Goal: Task Accomplishment & Management: Use online tool/utility

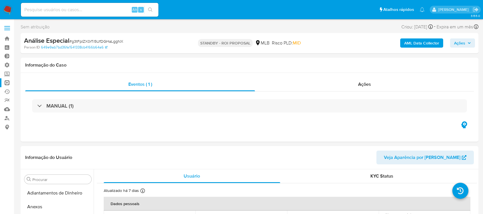
select select "10"
click at [7, 83] on link "Operações em massa" at bounding box center [34, 82] width 68 height 9
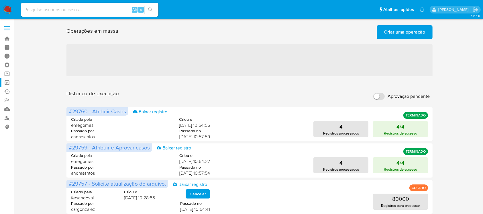
click at [399, 32] on span "Criar uma operação" at bounding box center [404, 32] width 41 height 13
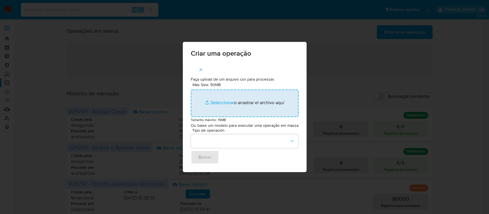
click at [222, 101] on input "Max Size: 50MB Seleccionar archivos" at bounding box center [245, 102] width 108 height 27
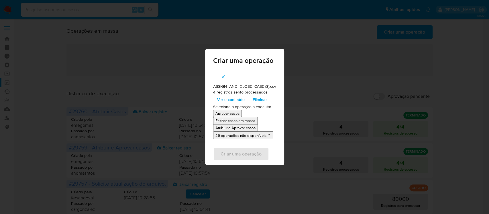
click at [232, 127] on p "Atribuir e Aprovar casos" at bounding box center [235, 127] width 40 height 5
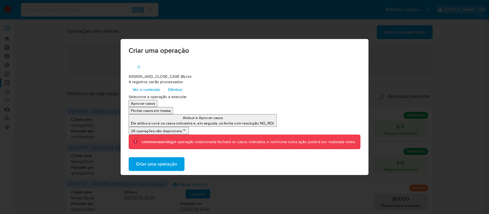
click at [167, 162] on span "Criar uma operação" at bounding box center [156, 164] width 41 height 13
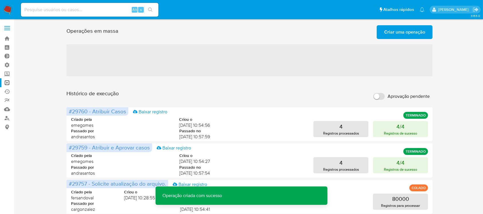
click at [399, 31] on span "Criar uma operação" at bounding box center [404, 32] width 41 height 13
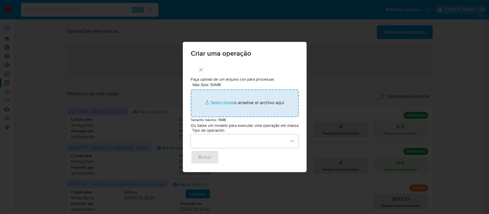
click at [218, 103] on input "Max Size: 50MB Seleccionar archivos" at bounding box center [245, 102] width 108 height 27
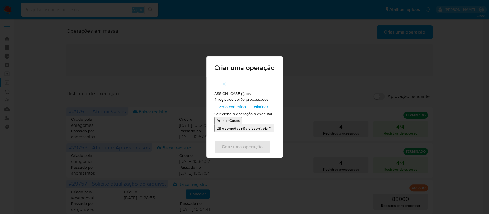
click at [228, 119] on p "Atribuir Casos" at bounding box center [228, 120] width 23 height 5
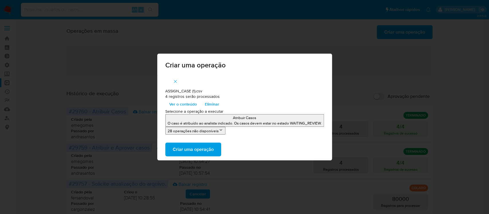
click at [200, 149] on span "Criar uma operação" at bounding box center [193, 149] width 41 height 13
